Goal: Transaction & Acquisition: Subscribe to service/newsletter

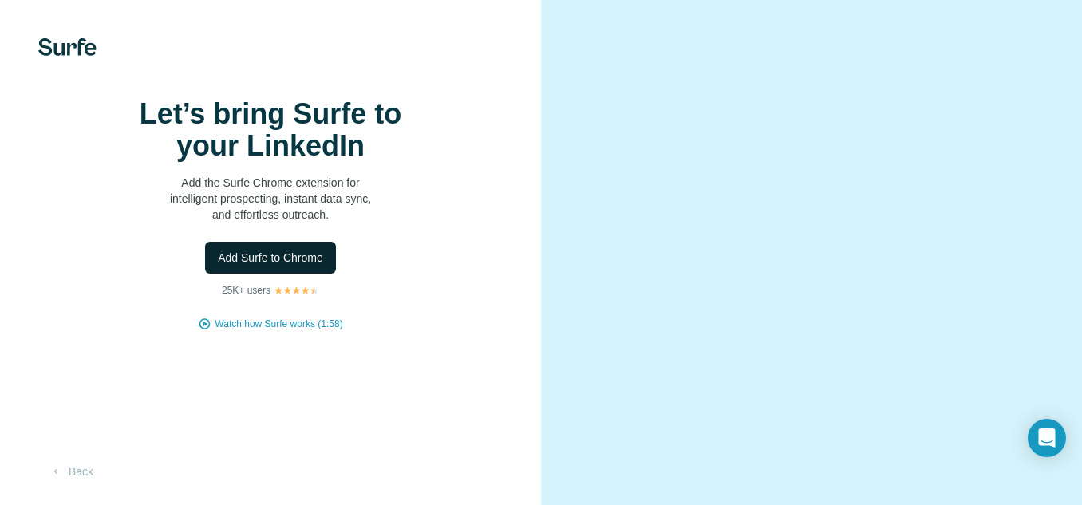
click at [334, 274] on button "Add Surfe to Chrome" at bounding box center [270, 258] width 131 height 32
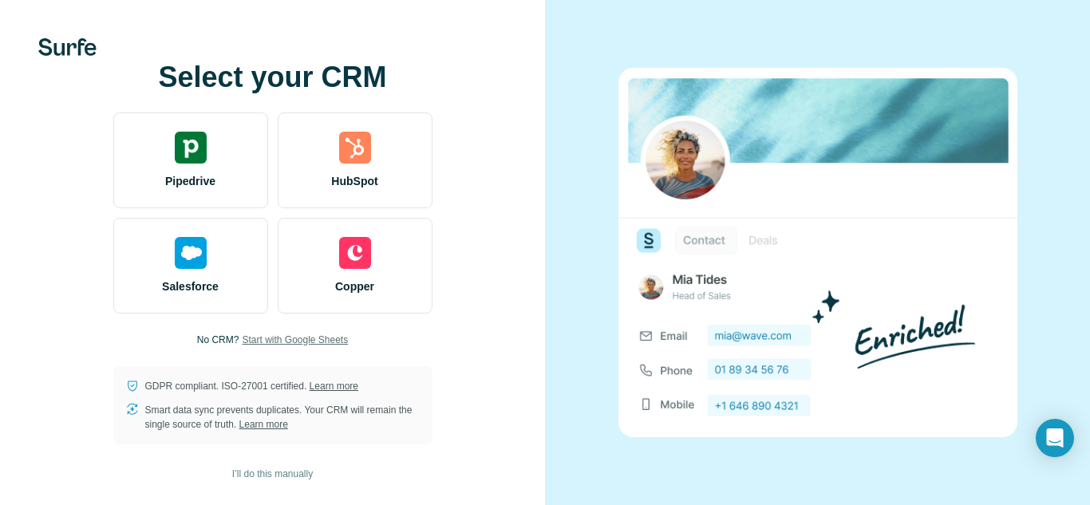
click at [315, 340] on span "Start with Google Sheets" at bounding box center [295, 340] width 106 height 14
click at [298, 468] on span "I’ll do this manually" at bounding box center [272, 474] width 81 height 14
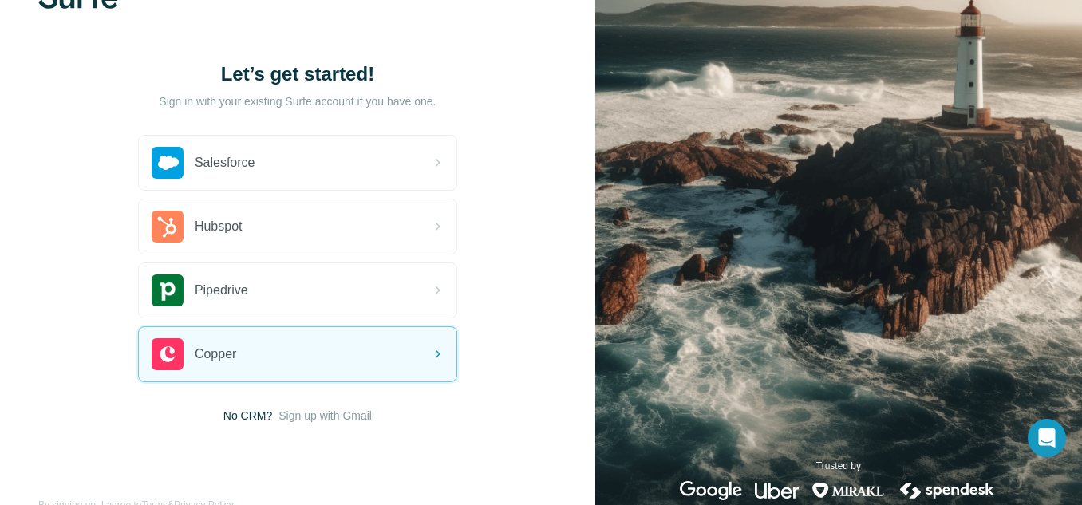
scroll to position [87, 0]
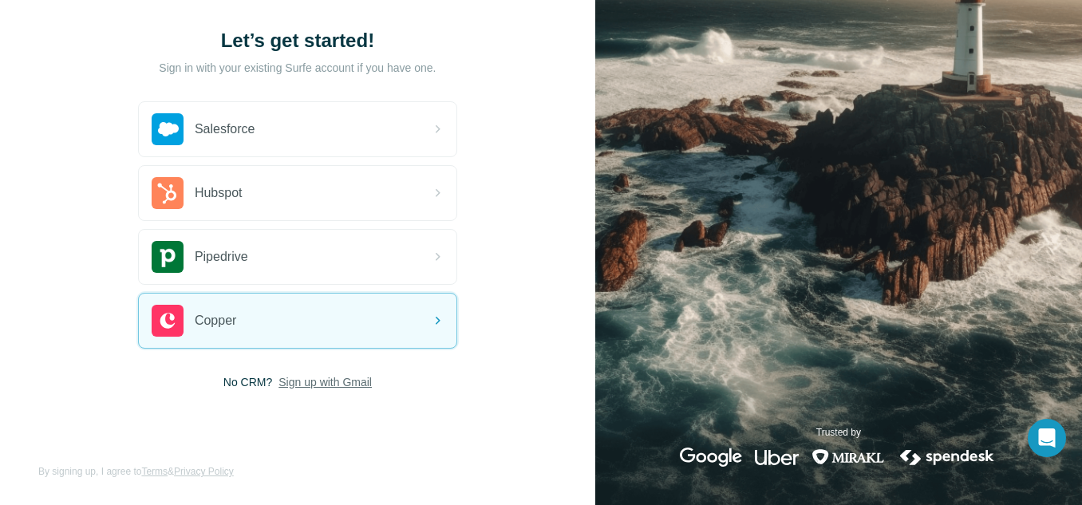
click at [343, 385] on span "Sign up with Gmail" at bounding box center [325, 382] width 93 height 16
